Goal: Task Accomplishment & Management: Manage account settings

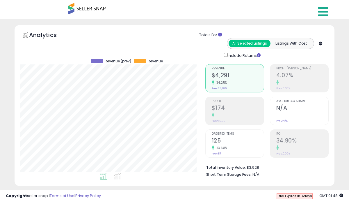
click at [324, 14] on icon at bounding box center [323, 12] width 10 height 12
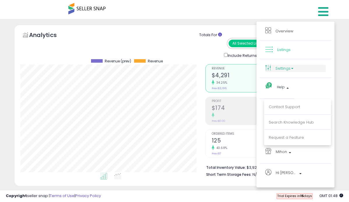
click at [290, 68] on link "Settings" at bounding box center [295, 68] width 61 height 7
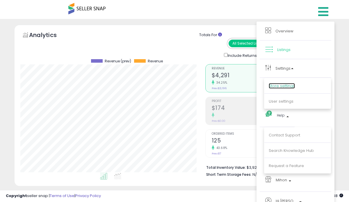
click at [287, 86] on link "Store settings" at bounding box center [282, 86] width 26 height 6
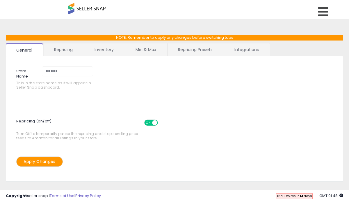
click at [150, 122] on span "ON" at bounding box center [148, 122] width 7 height 5
click at [247, 51] on link "Integrations" at bounding box center [246, 49] width 45 height 12
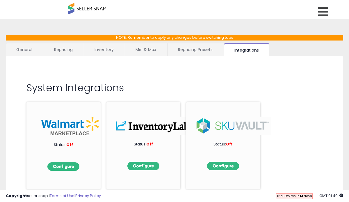
click at [189, 51] on link "Repricing Presets" at bounding box center [196, 49] width 56 height 12
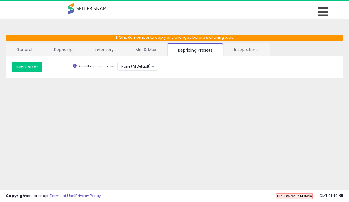
click at [64, 53] on link "Repricing" at bounding box center [64, 49] width 40 height 12
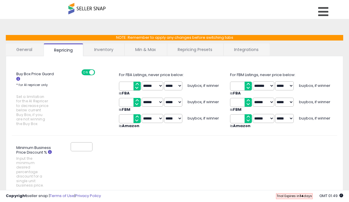
click at [28, 51] on link "General" at bounding box center [24, 49] width 37 height 12
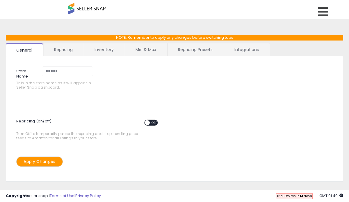
click at [49, 160] on button "Apply Changes" at bounding box center [39, 161] width 47 height 10
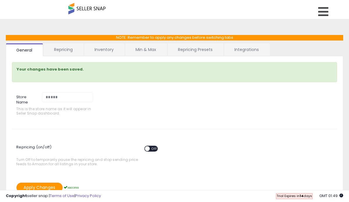
click at [67, 50] on link "Repricing" at bounding box center [64, 49] width 40 height 12
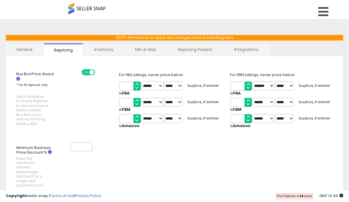
click at [244, 50] on link "Integrations" at bounding box center [246, 49] width 45 height 12
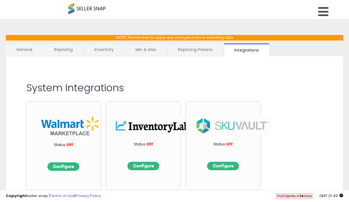
click at [211, 51] on link "Repricing Presets" at bounding box center [196, 49] width 56 height 12
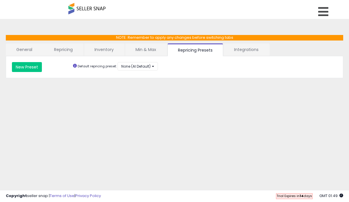
click at [142, 51] on link "Min & Max" at bounding box center [146, 49] width 42 height 12
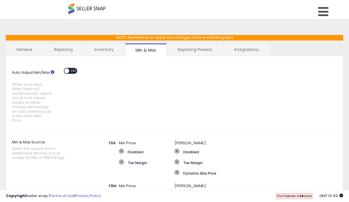
click at [105, 51] on link "Inventory" at bounding box center [104, 49] width 40 height 12
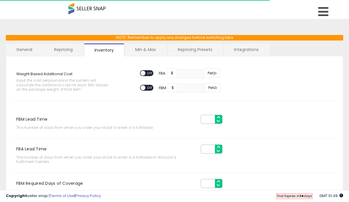
click at [61, 54] on link "Repricing" at bounding box center [64, 49] width 40 height 12
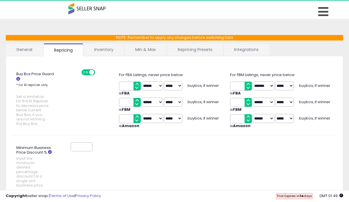
click at [35, 51] on link "General" at bounding box center [24, 49] width 37 height 12
